Goal: Find specific page/section: Find specific page/section

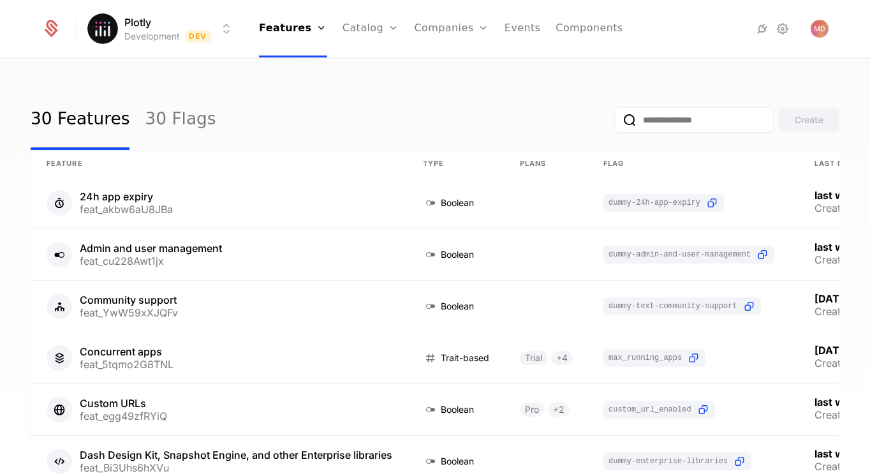
click at [109, 27] on html "Plotly Development Dev Features Features Flags Catalog Plans Add Ons Credits Co…" at bounding box center [435, 238] width 870 height 476
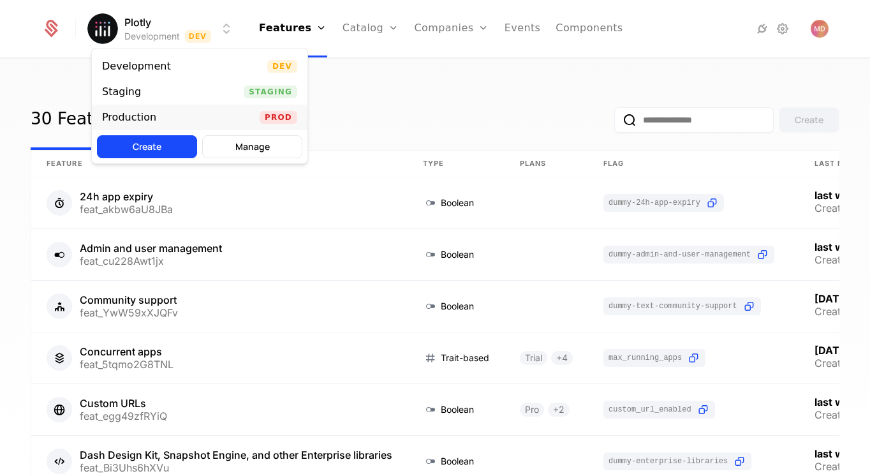
click at [153, 114] on div "Production" at bounding box center [129, 117] width 54 height 10
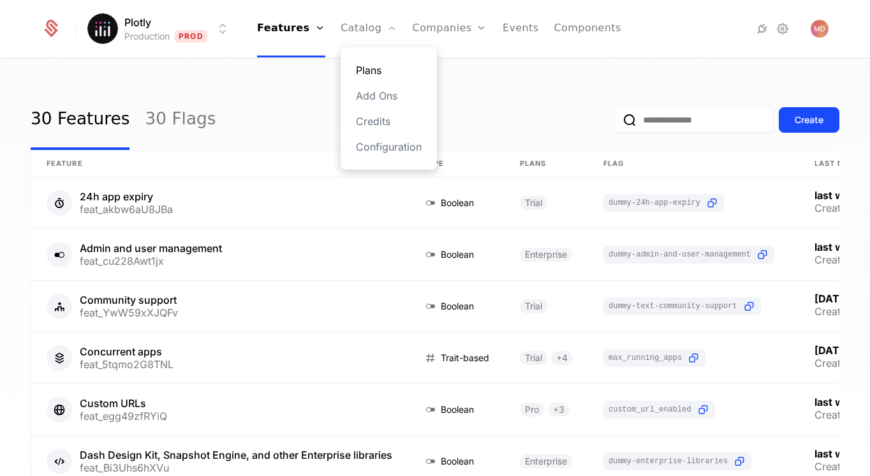
click at [387, 72] on link "Plans" at bounding box center [389, 70] width 66 height 15
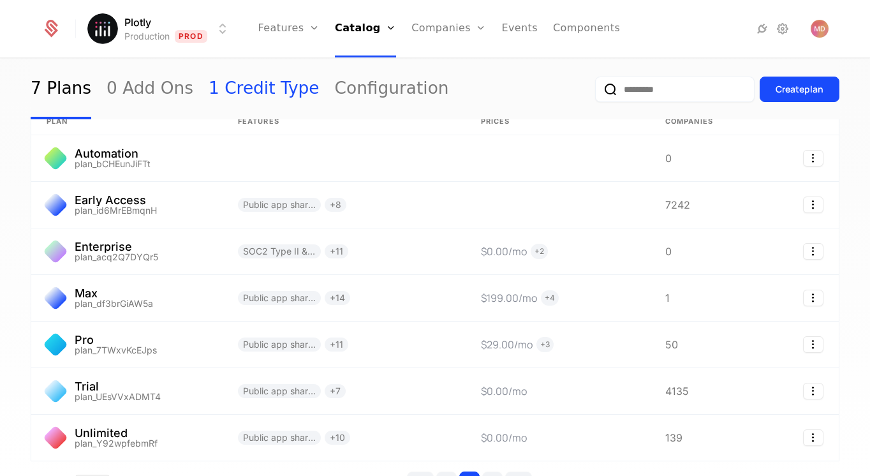
scroll to position [43, 0]
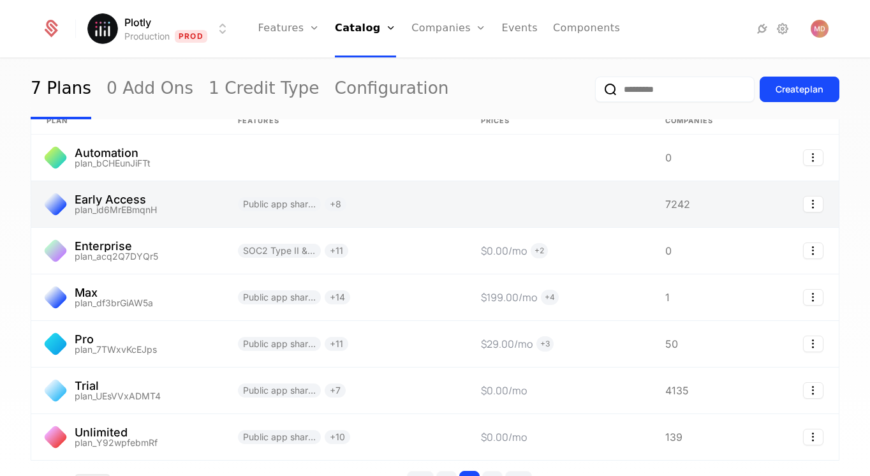
click at [333, 203] on link at bounding box center [344, 204] width 243 height 46
